Goal: Transaction & Acquisition: Purchase product/service

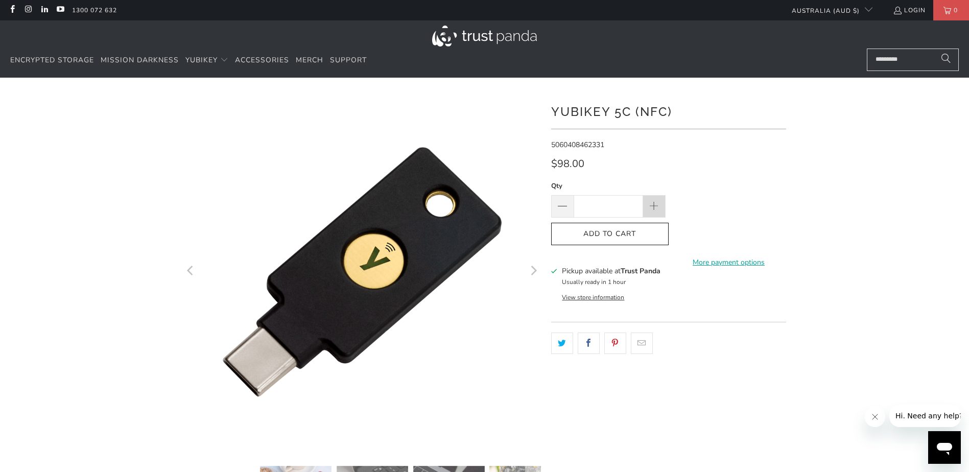
click at [652, 205] on span at bounding box center [653, 206] width 11 height 11
type input "*"
click at [639, 236] on span "Add to Cart" at bounding box center [610, 234] width 96 height 9
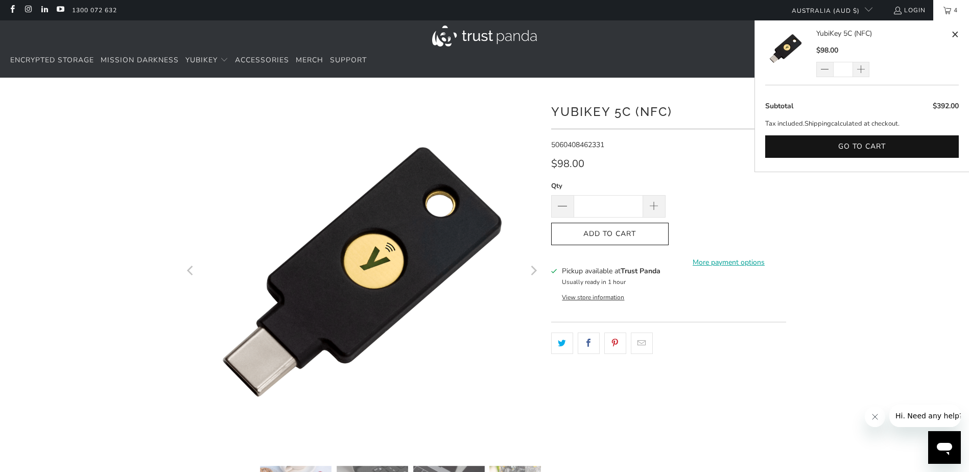
click at [952, 9] on span "4" at bounding box center [955, 10] width 9 height 20
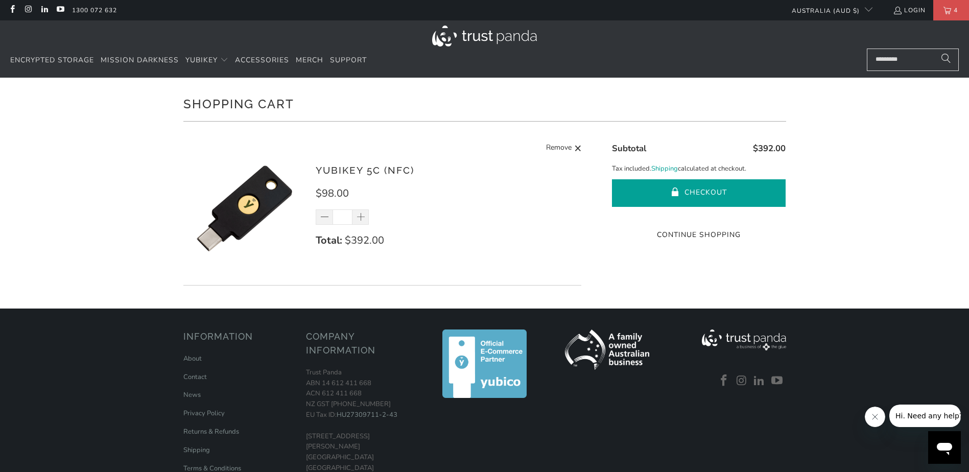
click at [666, 198] on button "Checkout" at bounding box center [699, 193] width 174 height 28
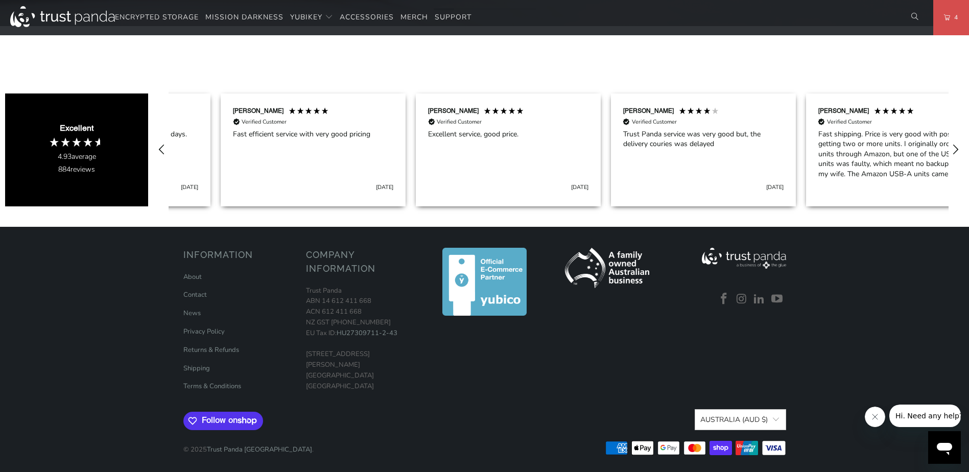
scroll to position [0, 585]
